Goal: Answer question/provide support

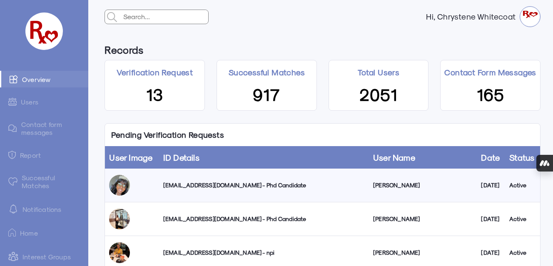
scroll to position [222, 0]
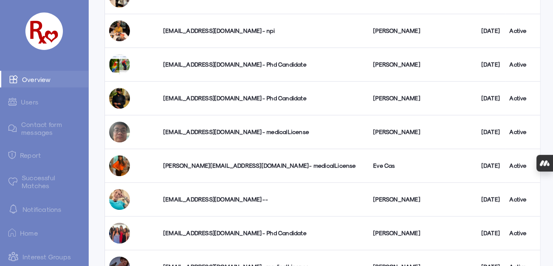
click at [237, 130] on div "[EMAIL_ADDRESS][DOMAIN_NAME] - medicalLicense" at bounding box center [264, 132] width 202 height 8
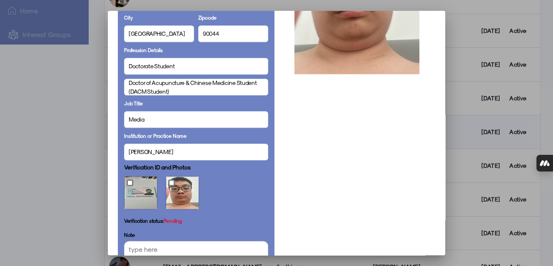
scroll to position [534, 0]
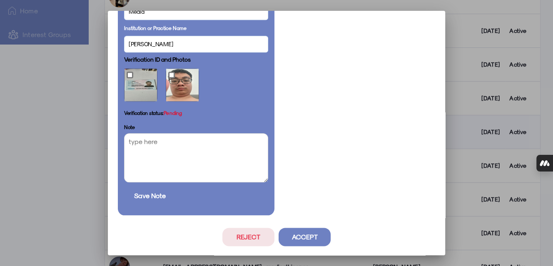
click at [240, 240] on button "Reject" at bounding box center [248, 237] width 52 height 18
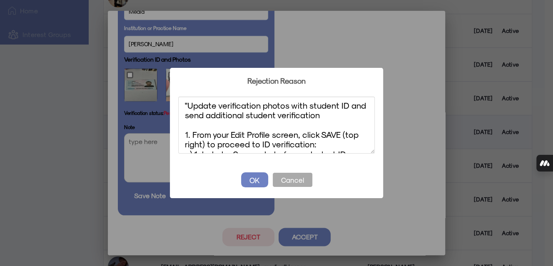
scroll to position [0, 0]
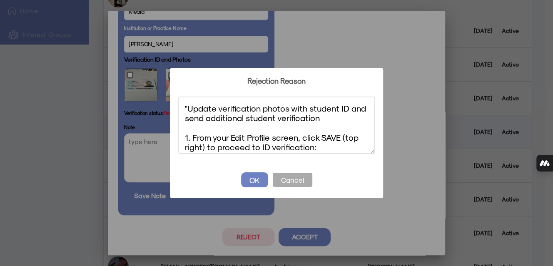
click at [187, 108] on textarea ""Update verification photos with student ID and send additional student verific…" at bounding box center [276, 125] width 197 height 57
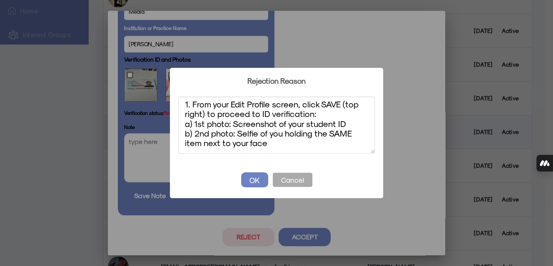
scroll to position [55, 0]
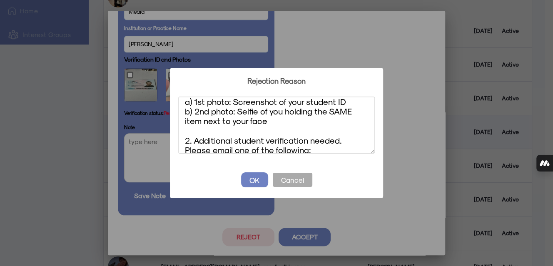
click at [344, 100] on textarea "Update verification photos with student ID and send additional student verifica…" at bounding box center [276, 125] width 197 height 57
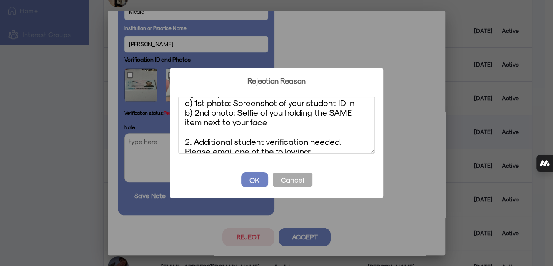
scroll to position [54, 0]
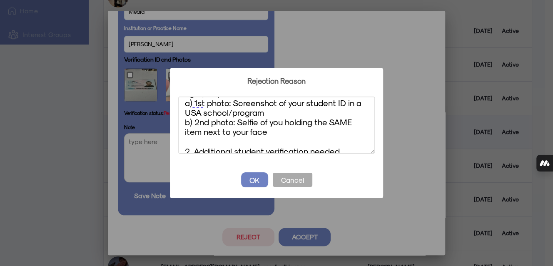
click at [201, 133] on textarea "Update verification photos with student ID and send additional student verifica…" at bounding box center [276, 125] width 197 height 57
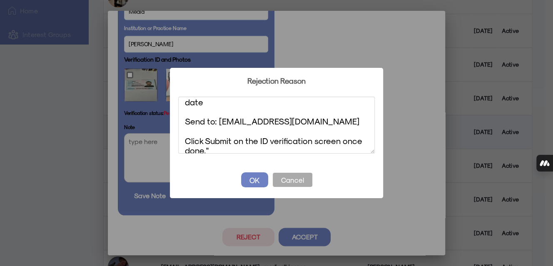
scroll to position [169, 0]
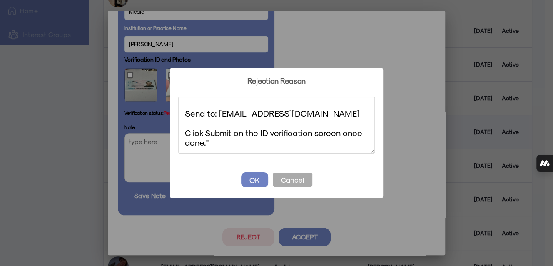
click at [210, 142] on textarea "Update verification photos with student ID and send additional student verifica…" at bounding box center [276, 125] width 197 height 57
type textarea "Update verification photos with student ID and send additional student verifica…"
click at [255, 178] on button "OK" at bounding box center [254, 179] width 27 height 15
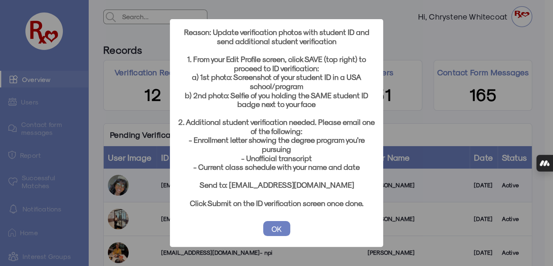
scroll to position [222, 0]
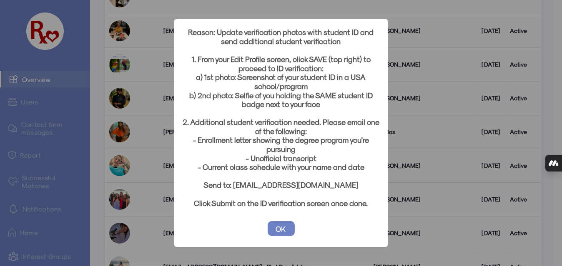
drag, startPoint x: 273, startPoint y: 227, endPoint x: 277, endPoint y: 224, distance: 4.7
click at [277, 225] on button "OK" at bounding box center [280, 228] width 27 height 15
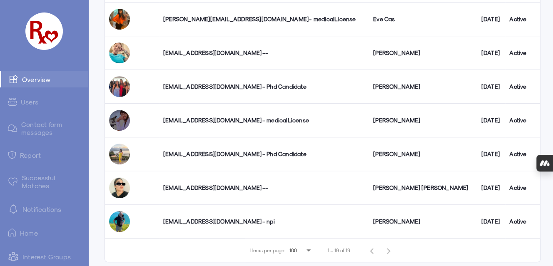
scroll to position [224, 0]
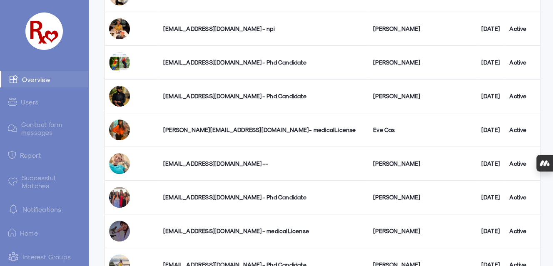
click at [233, 130] on div "[PERSON_NAME][EMAIL_ADDRESS][DOMAIN_NAME] - medicalLicense" at bounding box center [264, 130] width 202 height 8
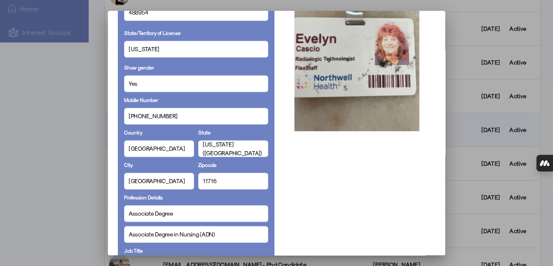
scroll to position [167, 0]
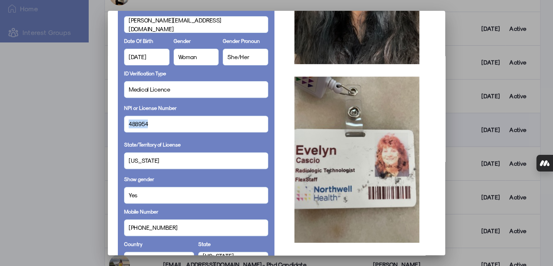
drag, startPoint x: 147, startPoint y: 123, endPoint x: 127, endPoint y: 122, distance: 20.0
click at [124, 122] on div "488954" at bounding box center [196, 124] width 144 height 17
drag, startPoint x: 140, startPoint y: 122, endPoint x: 437, endPoint y: 145, distance: 297.0
click at [437, 145] on mat-dialog-container "Personal Details Full Name Eve Cas Display Name Eve Email [PERSON_NAME][EMAIL_A…" at bounding box center [276, 133] width 337 height 245
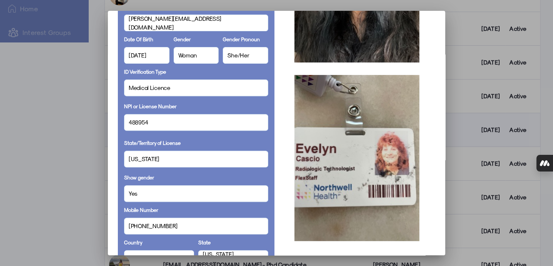
scroll to position [0, 0]
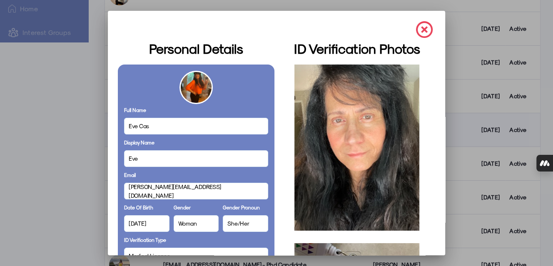
click at [416, 28] on img at bounding box center [424, 29] width 17 height 17
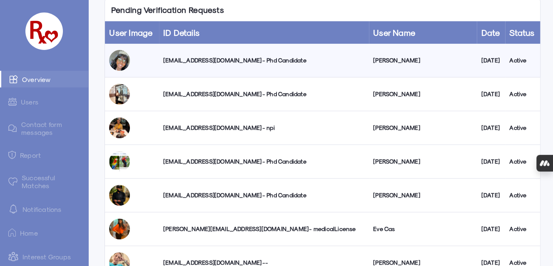
scroll to position [113, 0]
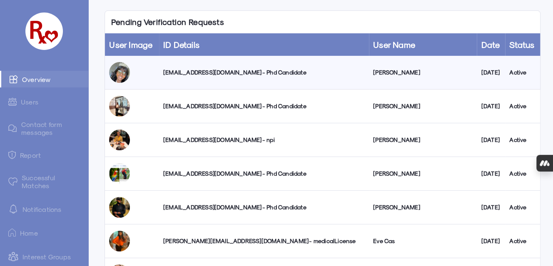
click at [40, 181] on link "Successful Matches" at bounding box center [44, 182] width 88 height 24
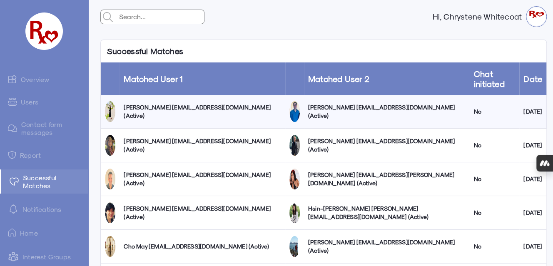
click at [30, 100] on link "Users" at bounding box center [44, 102] width 88 height 16
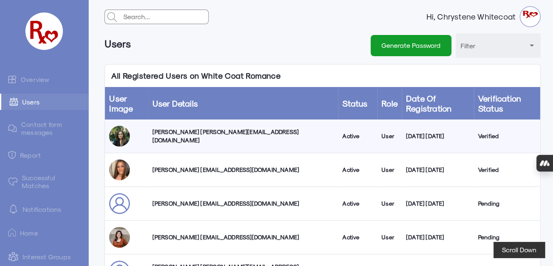
click at [35, 78] on link "Overview" at bounding box center [44, 79] width 88 height 17
